Goal: Find specific page/section: Find specific page/section

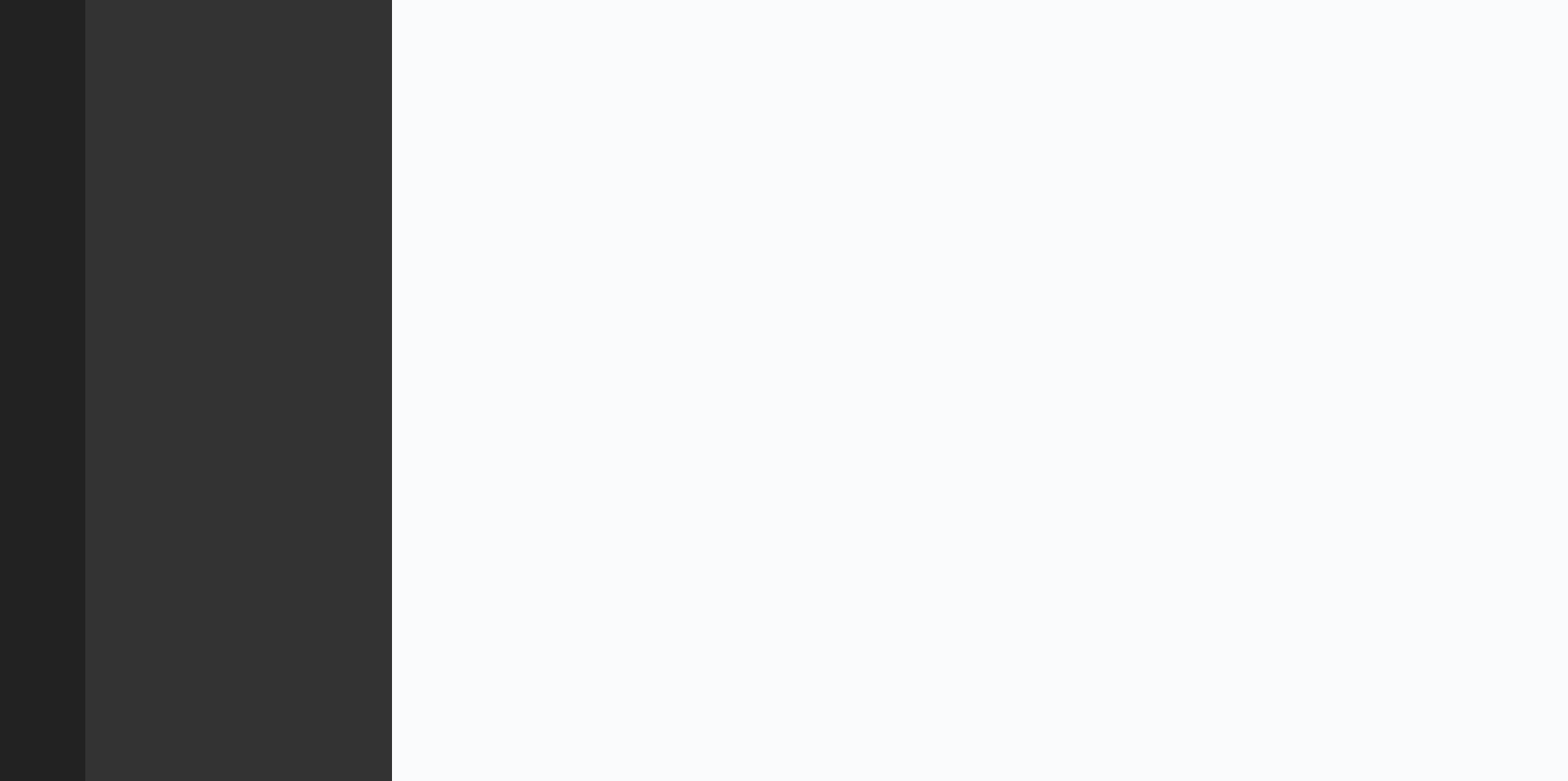
select select "Text_Optional"
select select "Date"
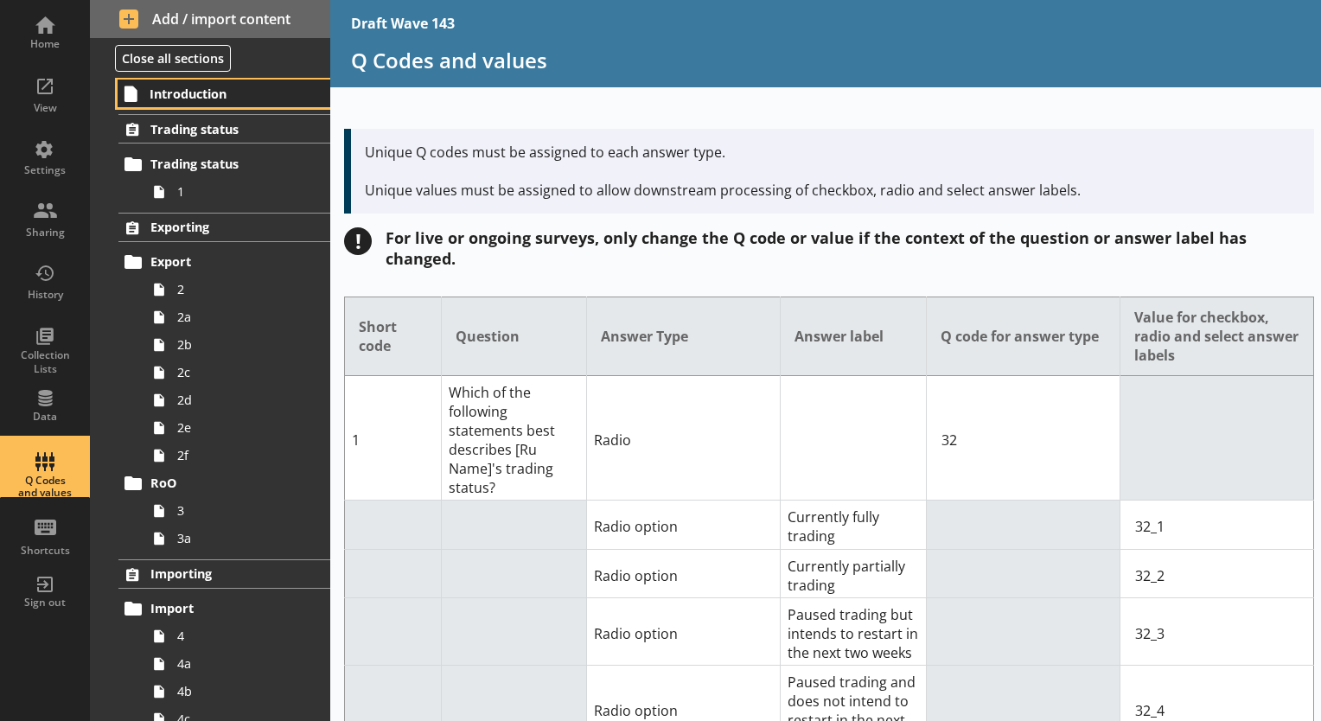
click at [194, 96] on span "Introduction" at bounding box center [225, 94] width 150 height 16
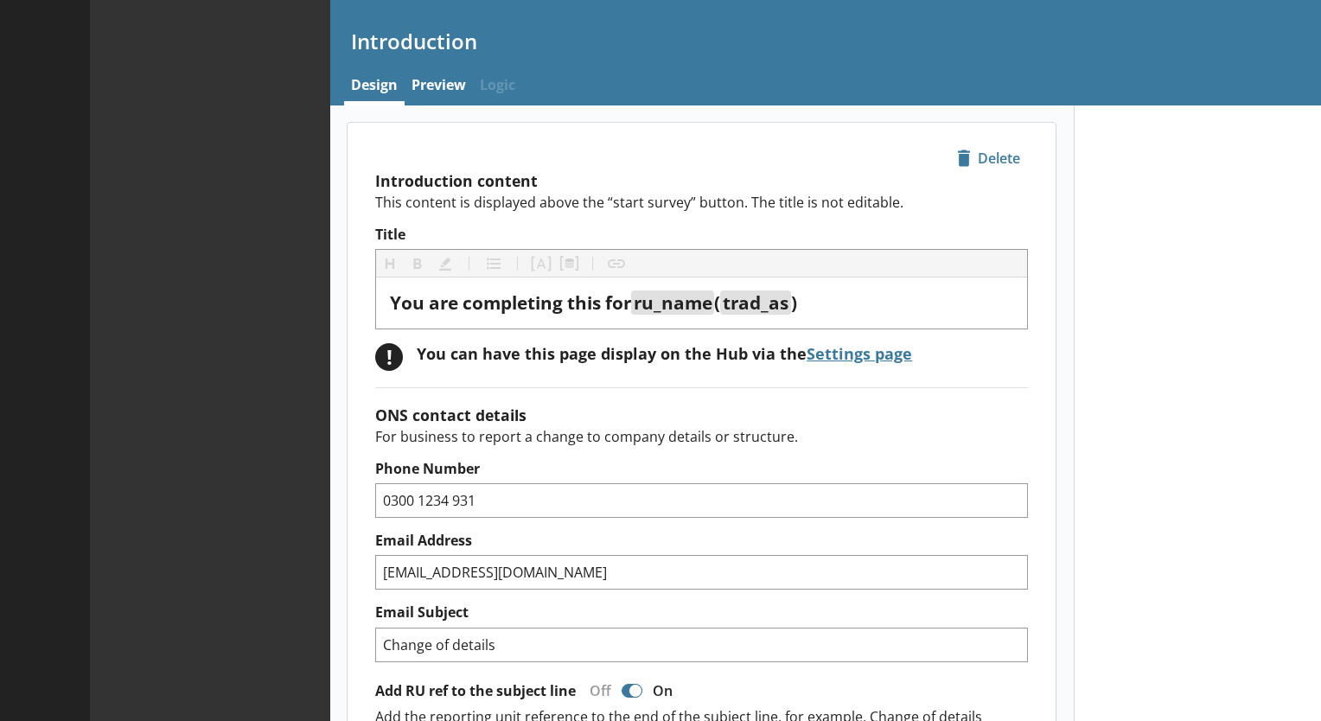
type textarea "x"
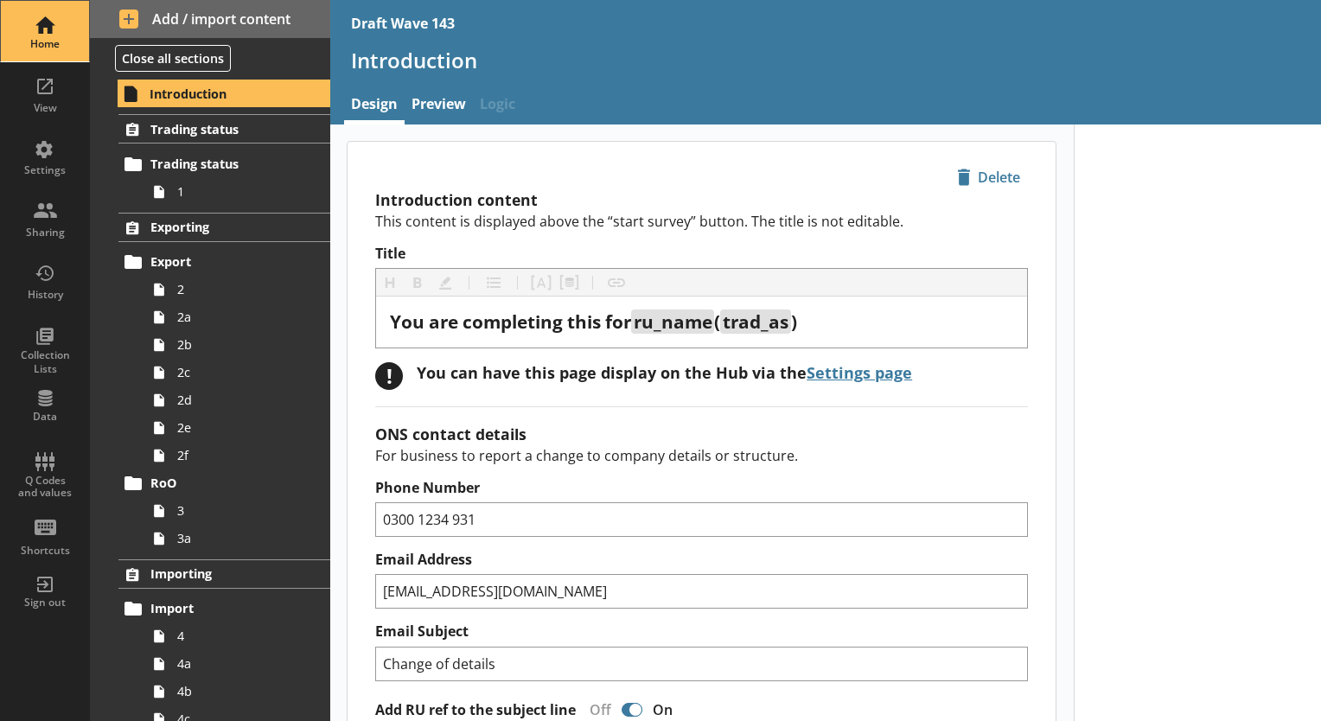
click at [41, 41] on div "Home" at bounding box center [45, 44] width 60 height 14
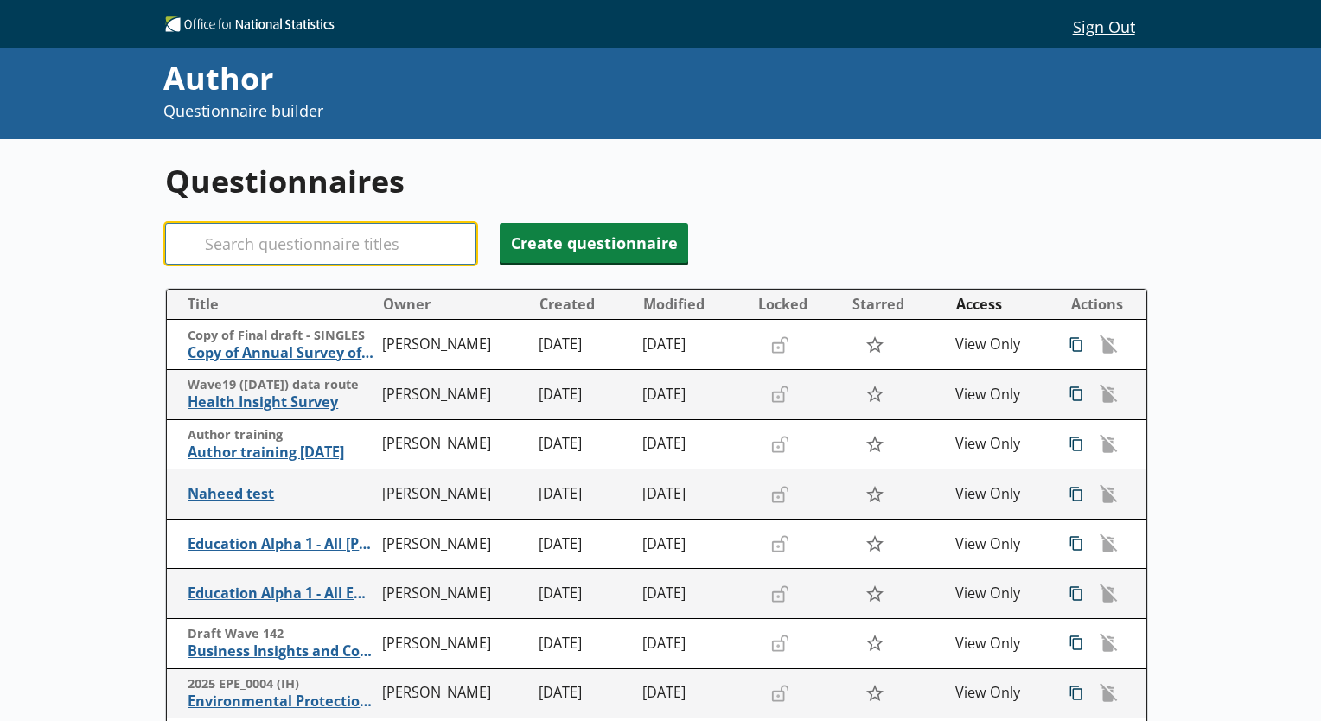
click at [250, 248] on input "Search" at bounding box center [320, 243] width 311 height 41
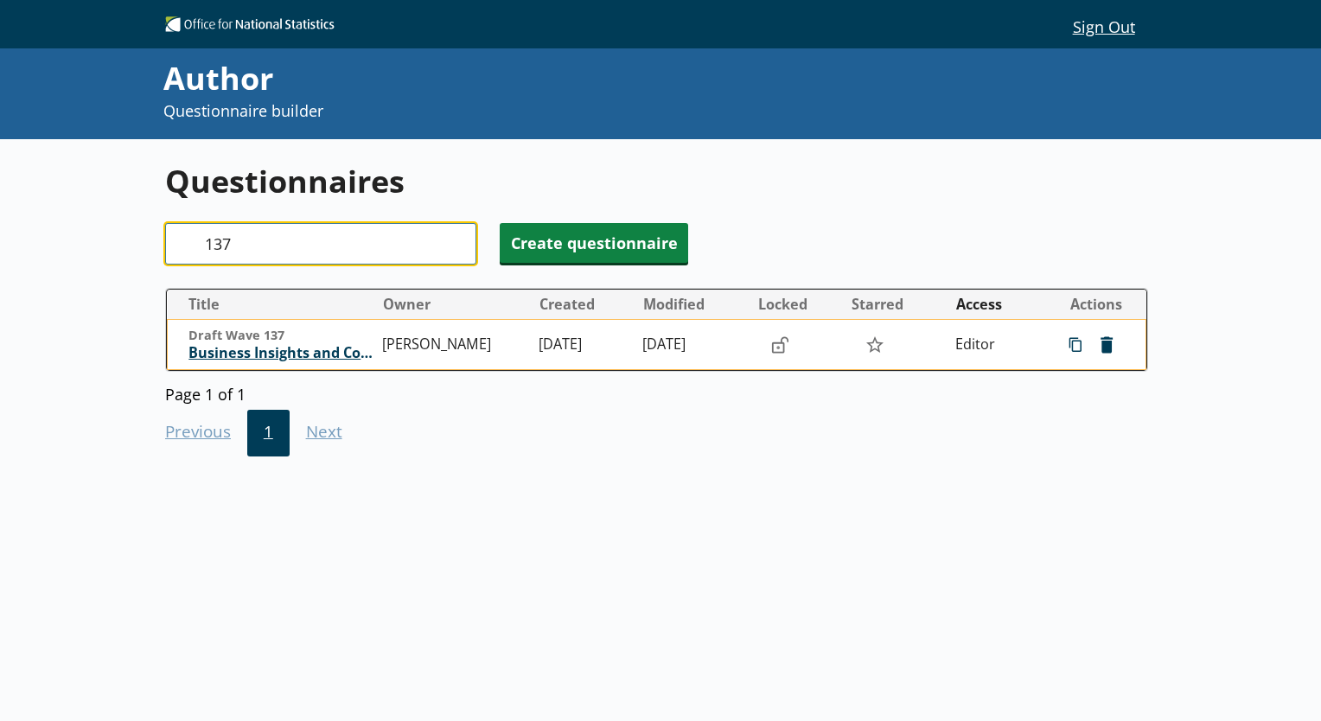
type input "137"
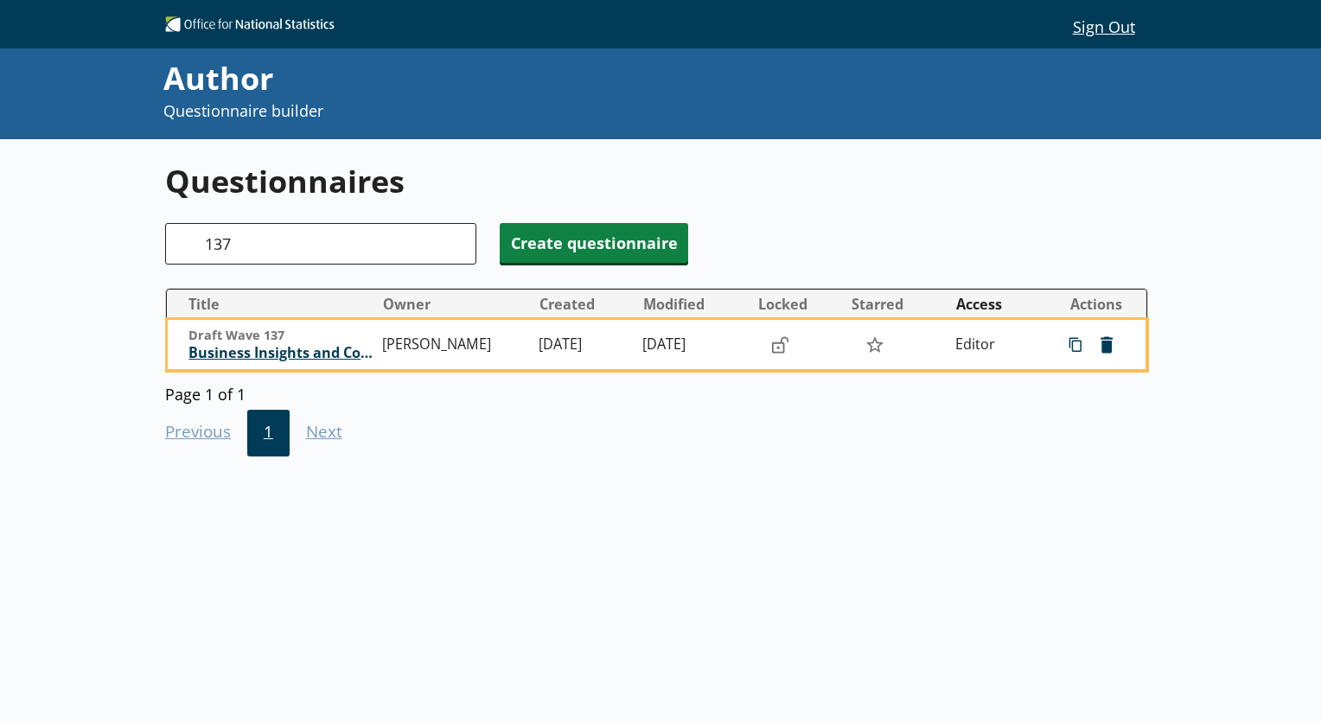
click at [258, 355] on span "Business Insights and Conditions Survey (BICS)" at bounding box center [281, 353] width 186 height 18
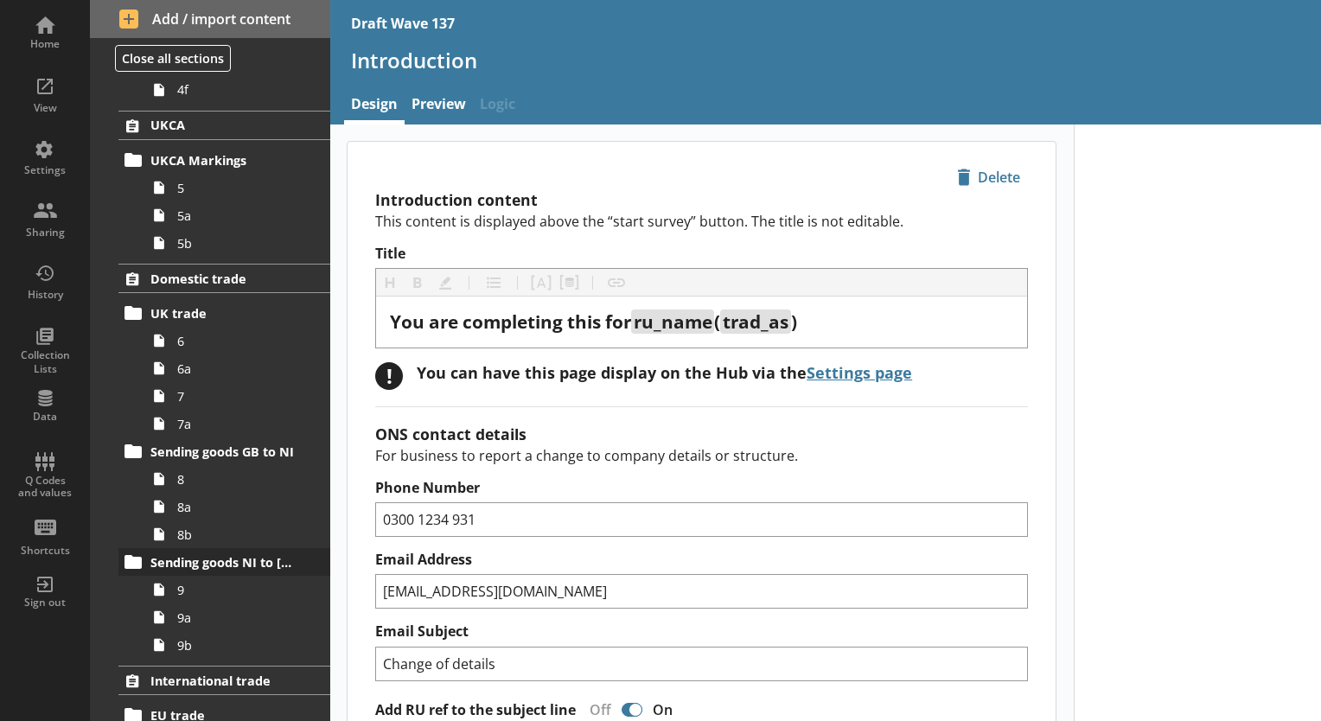
scroll to position [864, 0]
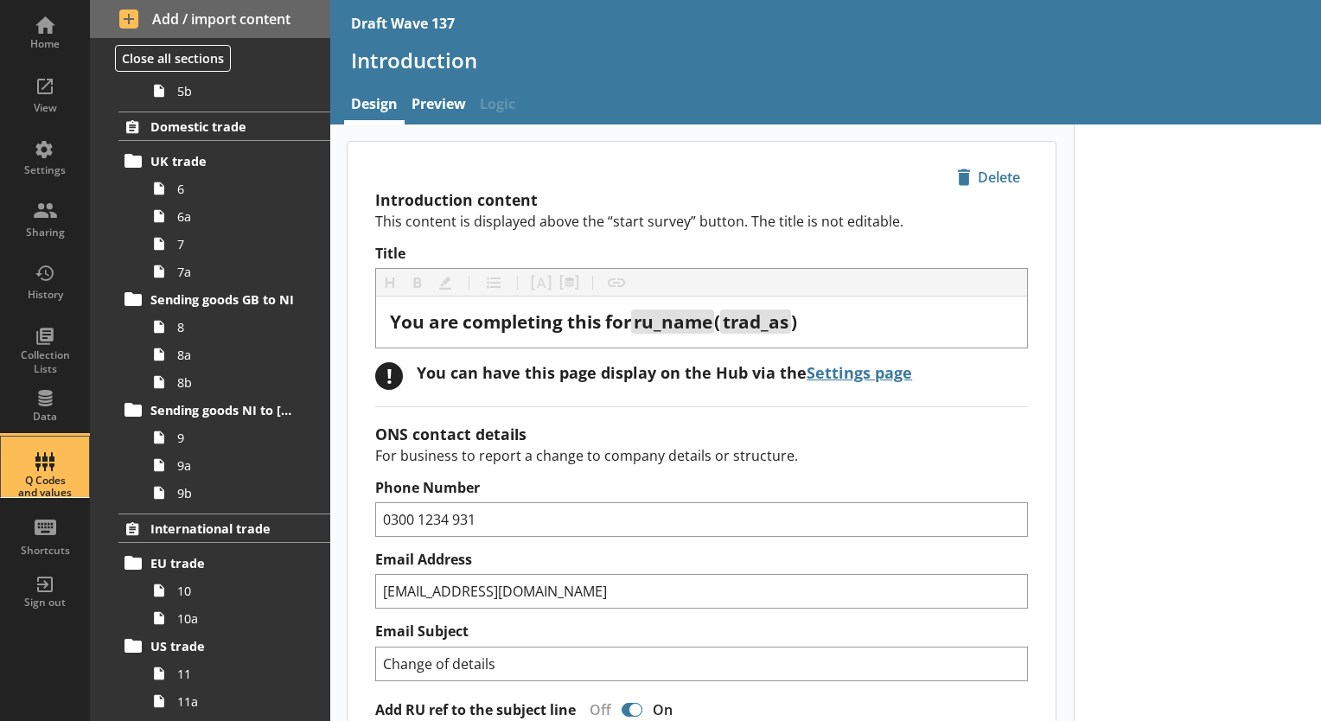
click at [58, 483] on div "Q Codes and values" at bounding box center [45, 486] width 60 height 25
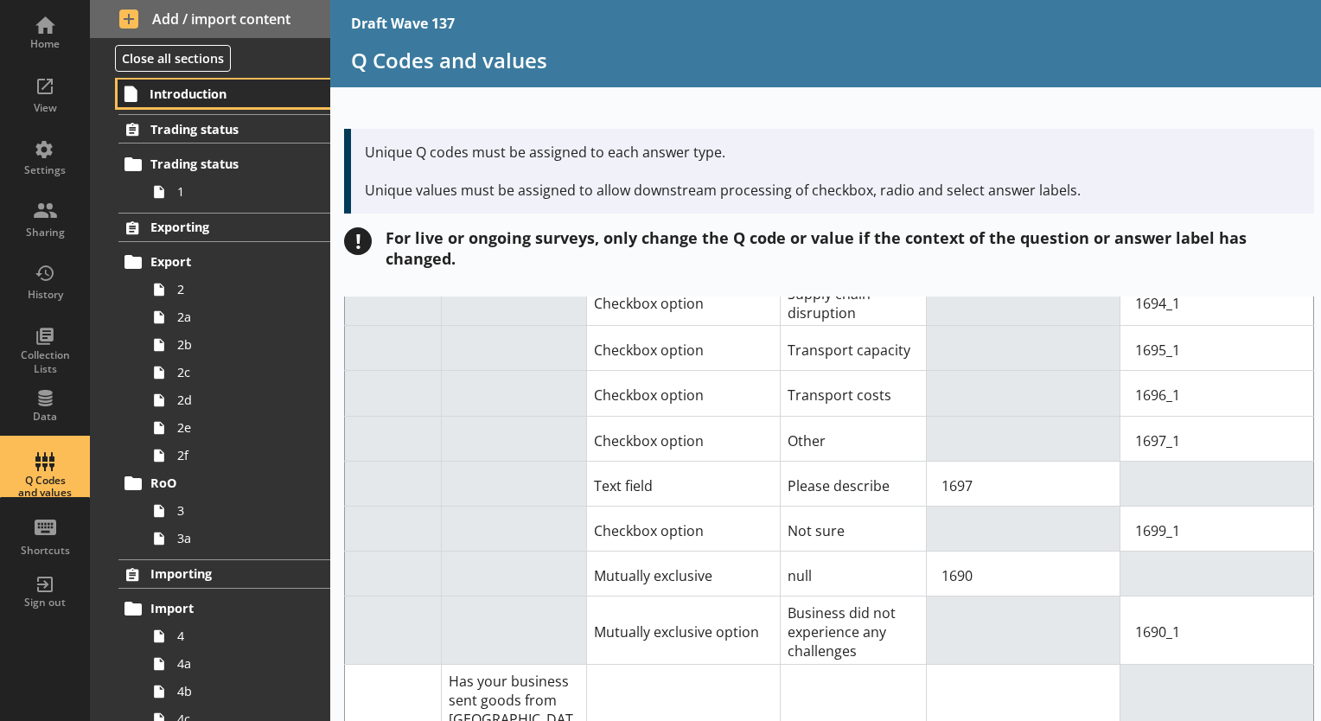
click at [195, 90] on span "Introduction" at bounding box center [225, 94] width 150 height 16
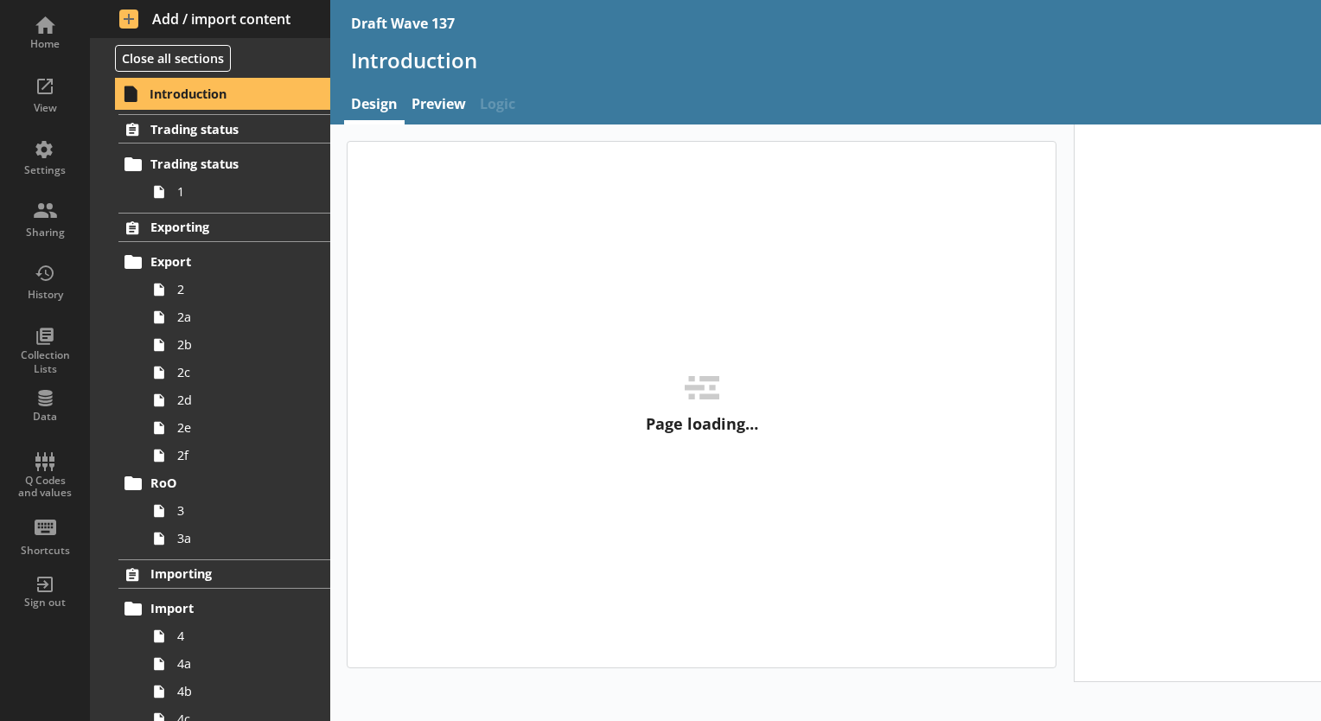
type textarea "x"
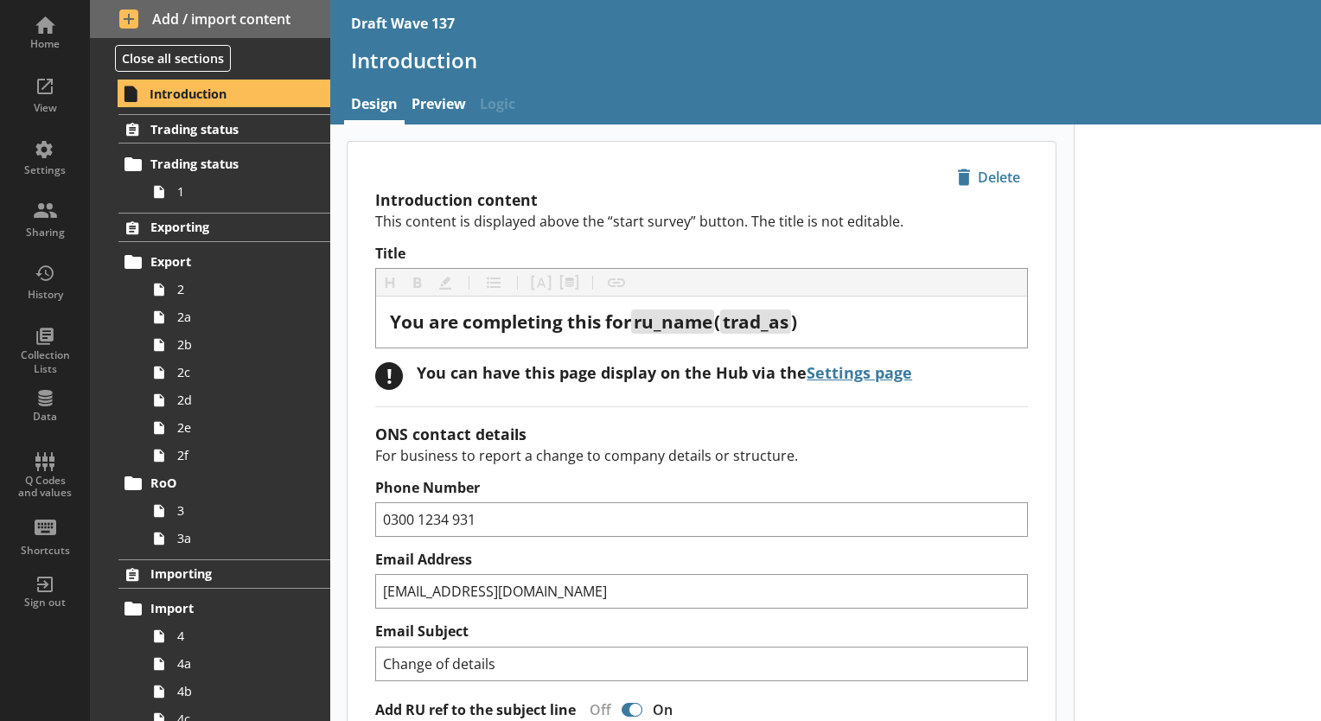
click at [612, 60] on h1 "Introduction" at bounding box center [825, 60] width 949 height 27
